Goal: Obtain resource: Download file/media

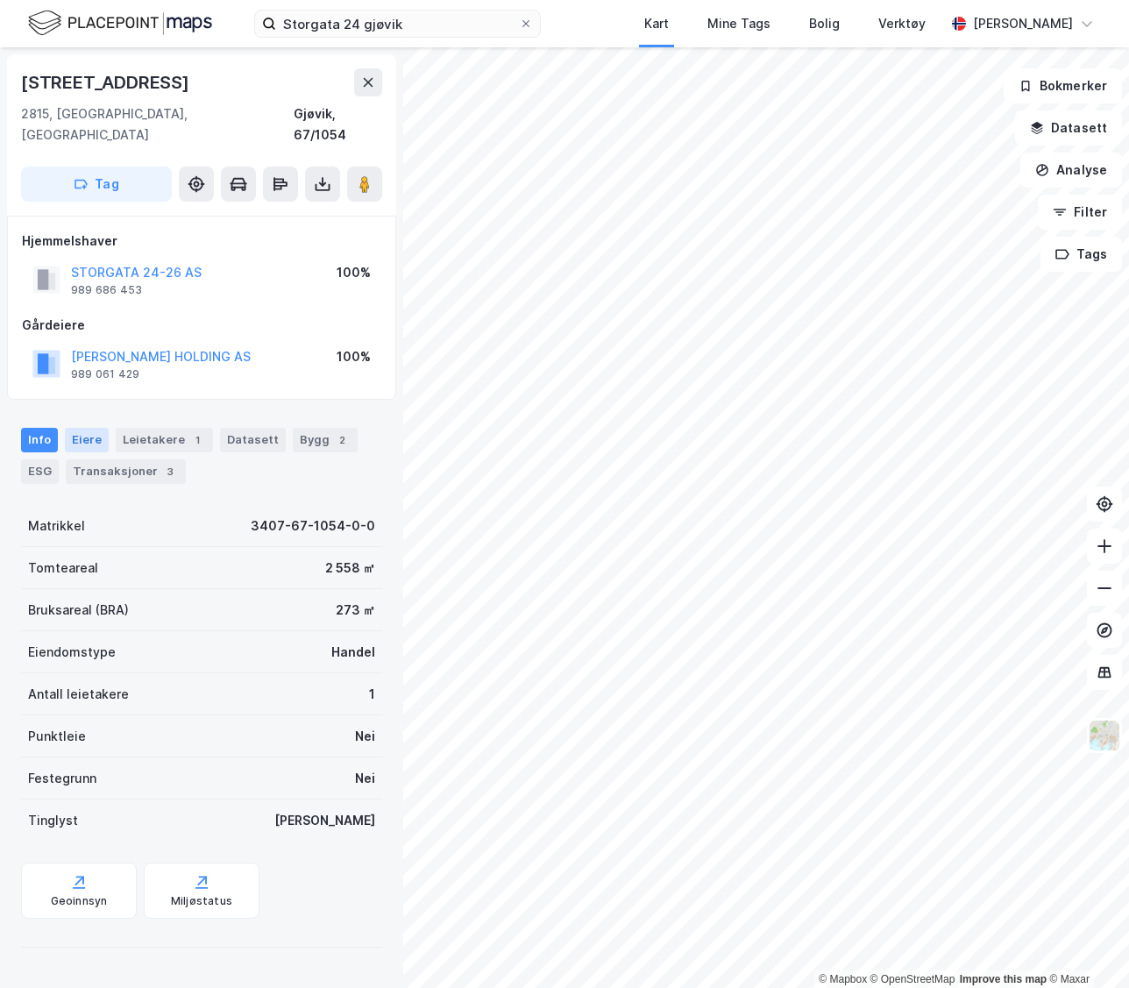
click at [88, 428] on div "Eiere" at bounding box center [87, 440] width 44 height 25
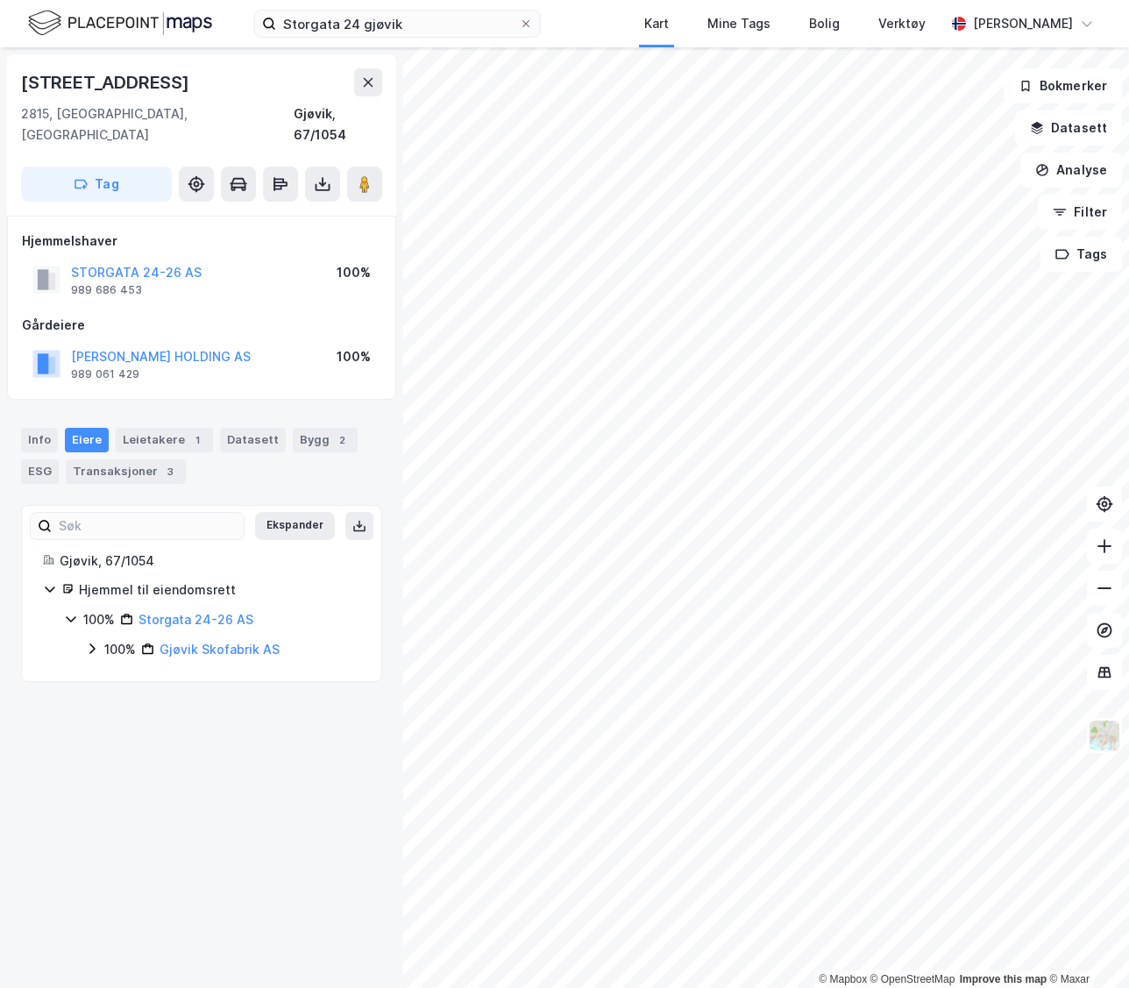
click at [96, 642] on icon at bounding box center [92, 649] width 14 height 14
click at [108, 672] on icon at bounding box center [113, 679] width 14 height 14
click at [346, 512] on button at bounding box center [360, 526] width 28 height 28
click at [336, 167] on button at bounding box center [322, 184] width 35 height 35
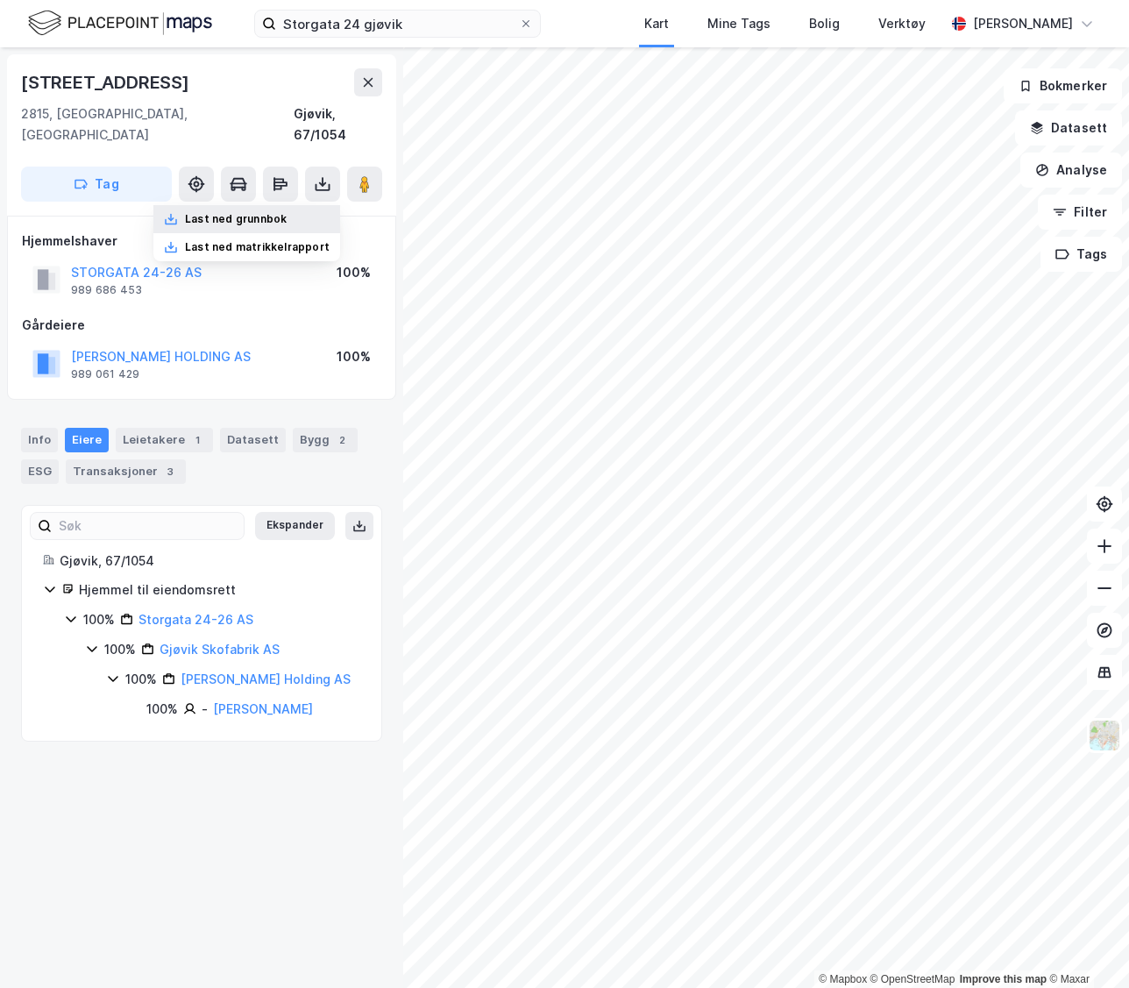
click at [320, 205] on div "Last ned grunnbok" at bounding box center [246, 219] width 187 height 28
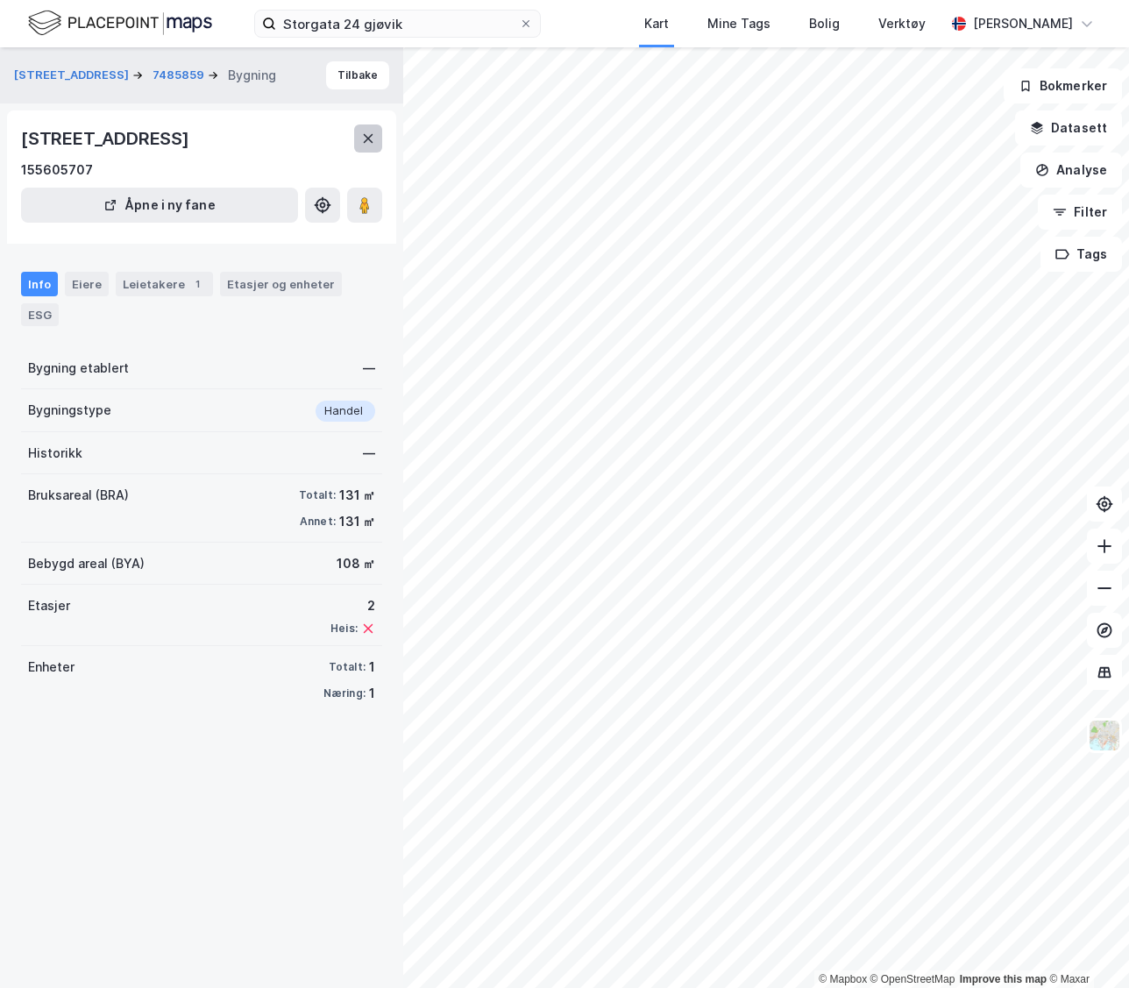
click at [360, 143] on button at bounding box center [368, 139] width 28 height 28
